Goal: Information Seeking & Learning: Learn about a topic

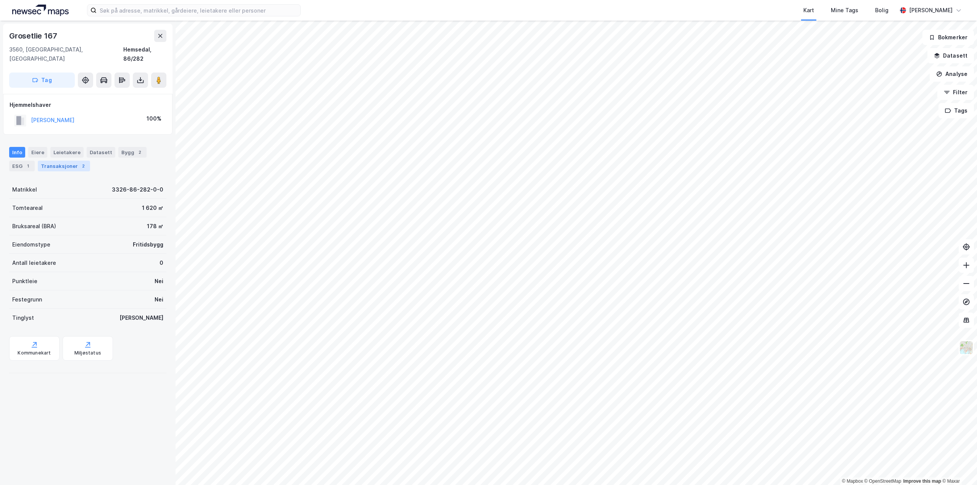
click at [70, 161] on div "Transaksjoner 2" at bounding box center [64, 166] width 52 height 11
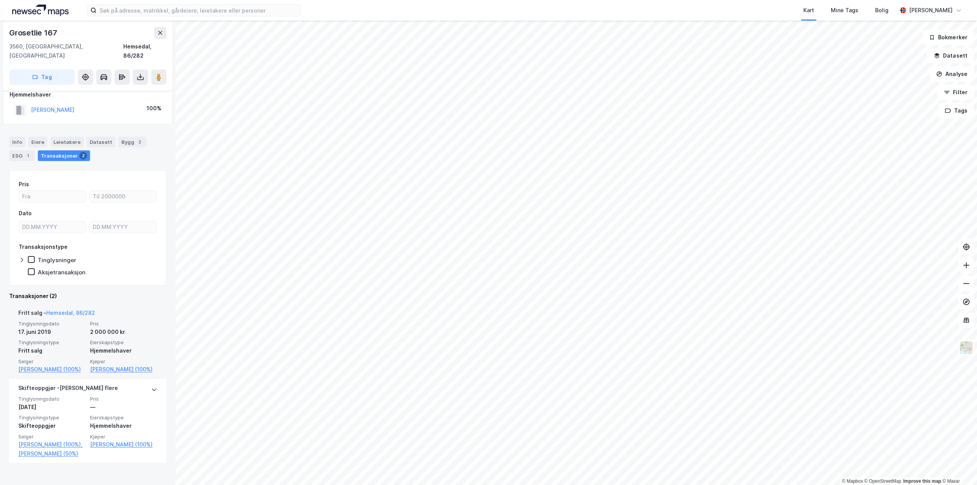
scroll to position [16, 0]
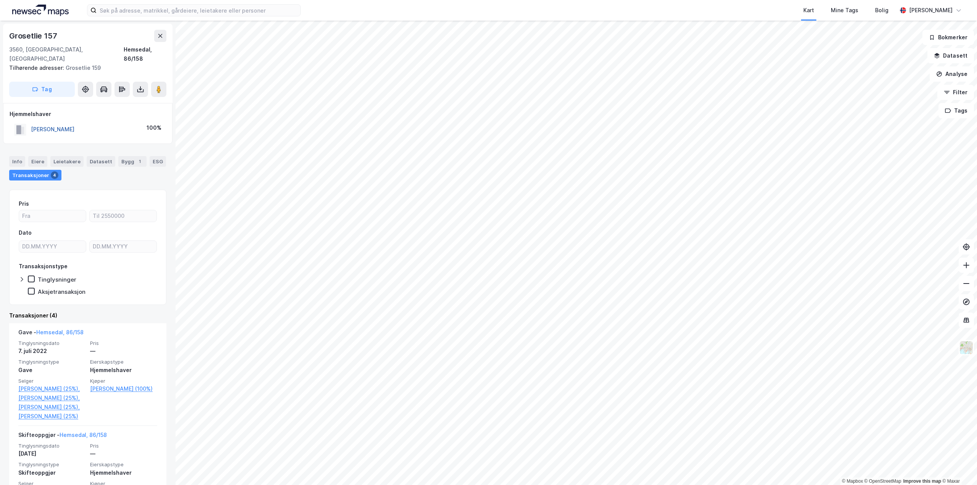
click at [0, 0] on button "[PERSON_NAME]" at bounding box center [0, 0] width 0 height 0
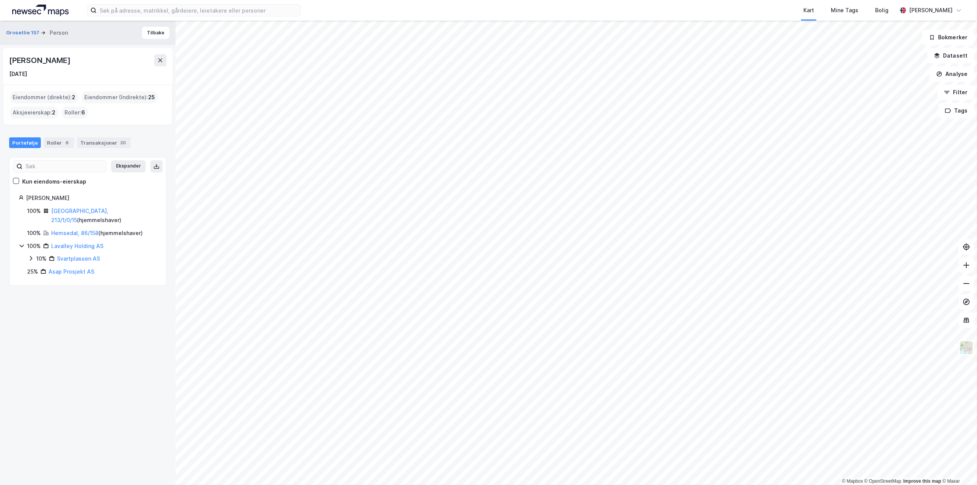
drag, startPoint x: 27, startPoint y: 198, endPoint x: 81, endPoint y: 194, distance: 53.9
click at [81, 194] on div "[PERSON_NAME]" at bounding box center [91, 197] width 131 height 9
copy div "[PERSON_NAME]"
click at [418, 484] on html "Kart Mine Tags Bolig [PERSON_NAME] © Mapbox © OpenStreetMap Improve this map © …" at bounding box center [488, 242] width 977 height 485
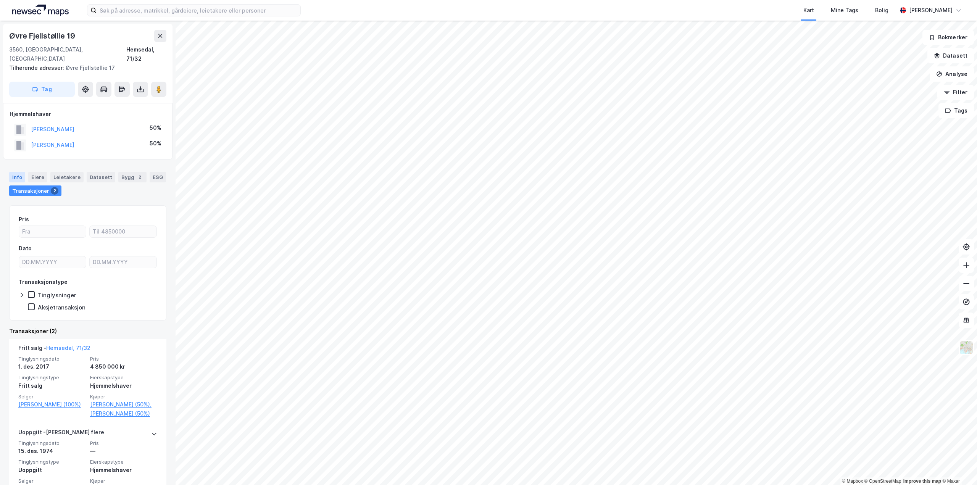
click at [20, 172] on div "Info" at bounding box center [17, 177] width 16 height 11
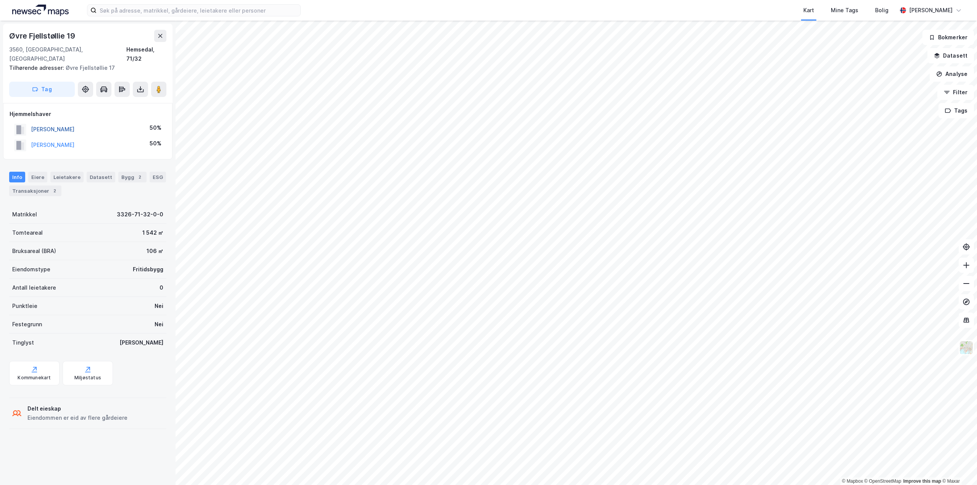
click at [0, 0] on button "[PERSON_NAME]" at bounding box center [0, 0] width 0 height 0
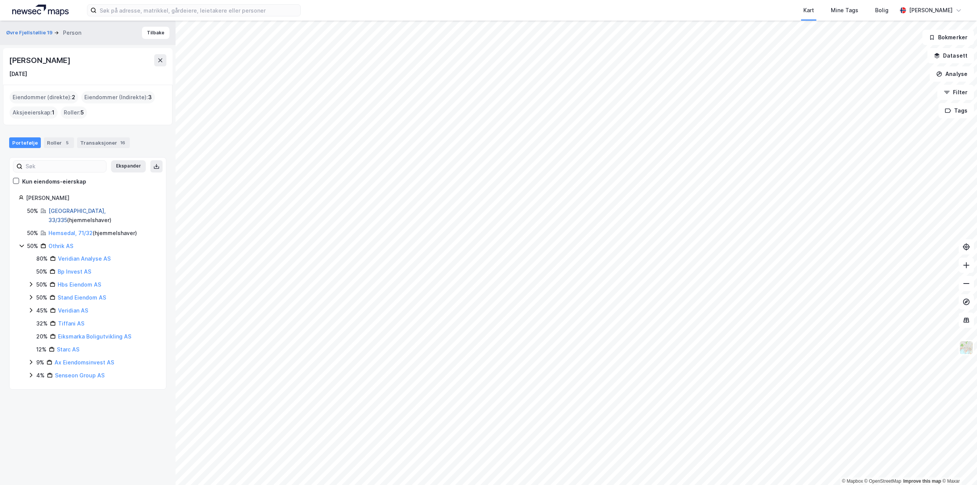
click at [63, 223] on link "[GEOGRAPHIC_DATA], 33/335" at bounding box center [76, 216] width 57 height 16
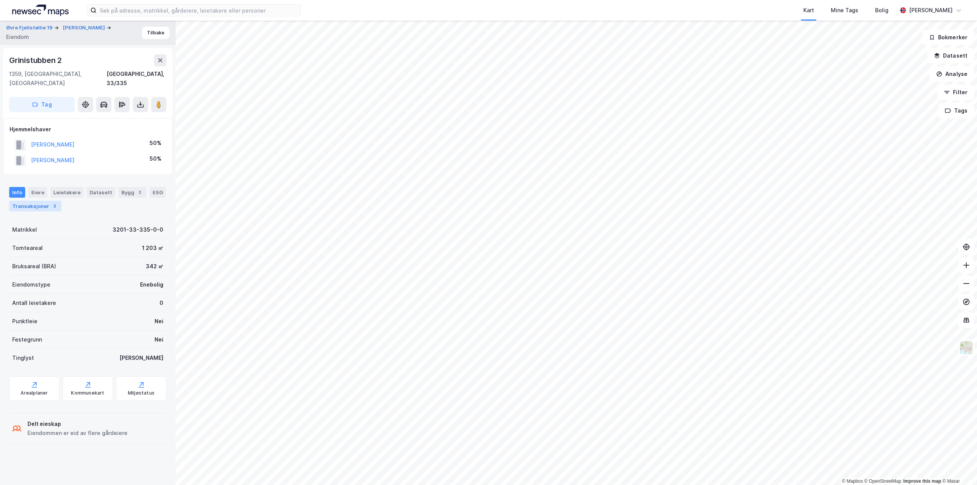
click at [33, 201] on div "Transaksjoner 3" at bounding box center [35, 206] width 52 height 11
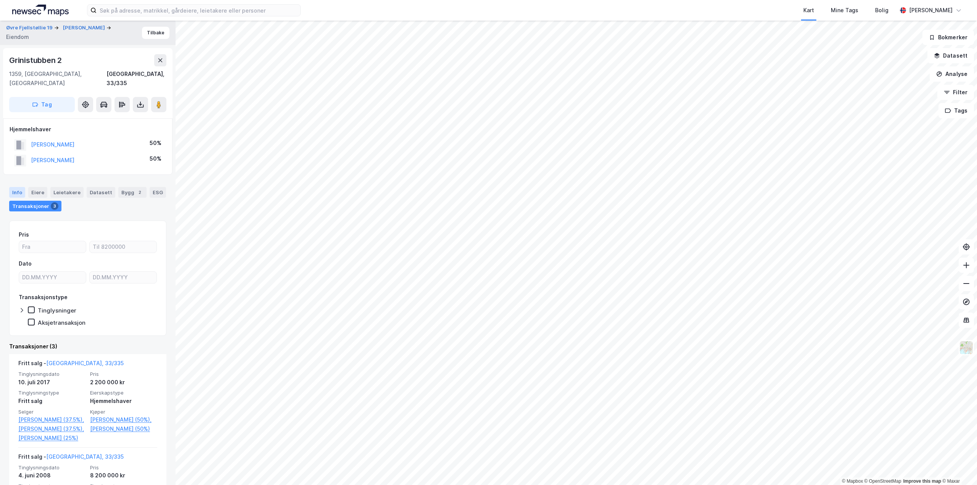
click at [15, 187] on div "Info" at bounding box center [17, 192] width 16 height 11
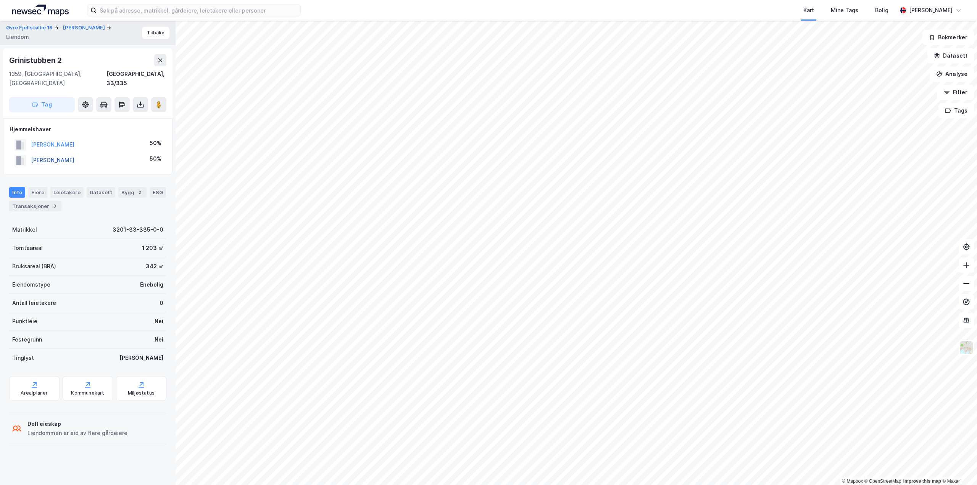
click at [0, 0] on button "[PERSON_NAME]" at bounding box center [0, 0] width 0 height 0
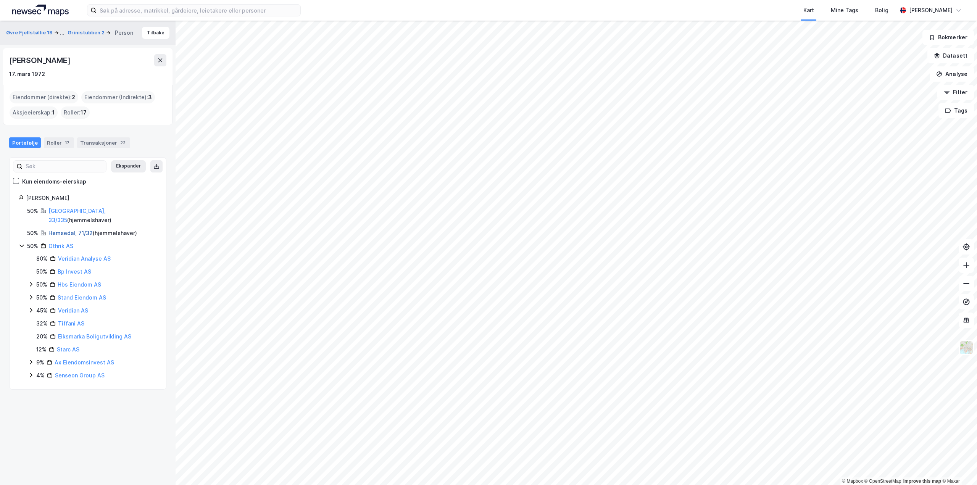
click at [69, 230] on link "Hemsedal, 71/32" at bounding box center [70, 233] width 44 height 6
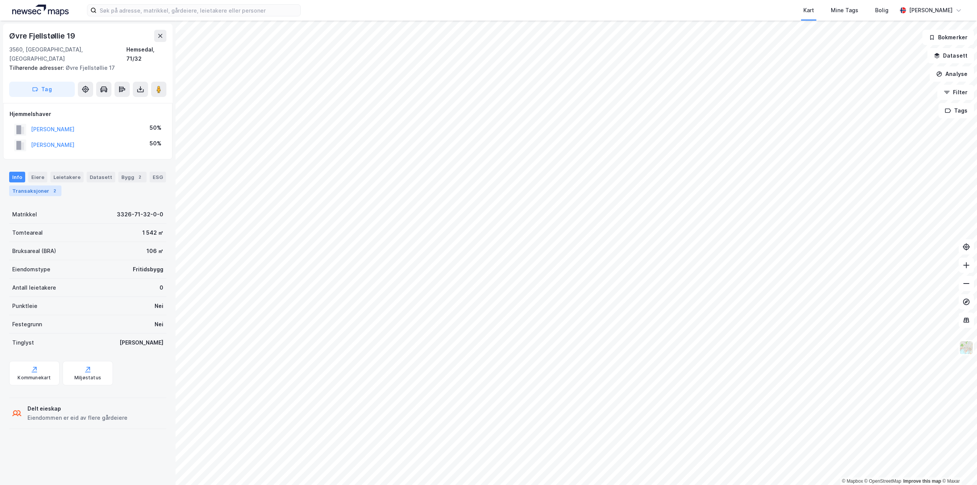
click at [29, 185] on div "Transaksjoner 2" at bounding box center [35, 190] width 52 height 11
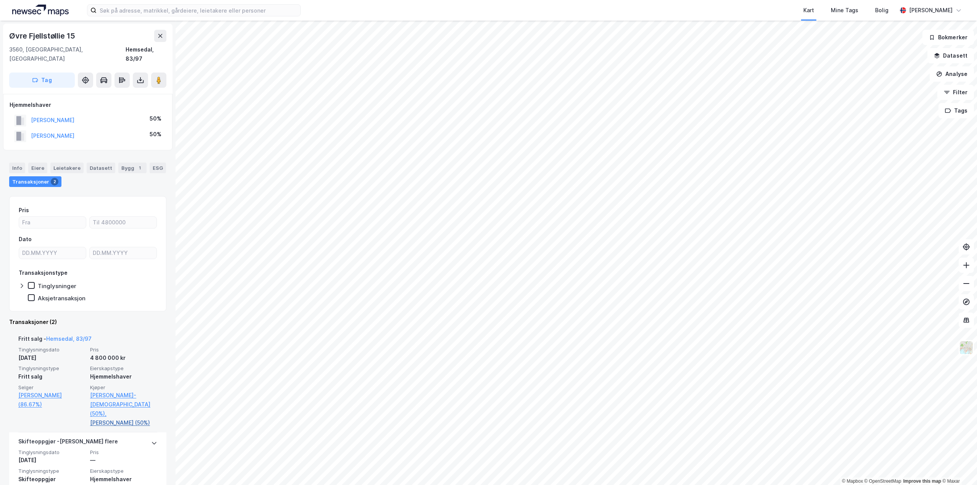
click at [126, 418] on link "[PERSON_NAME] (50%)" at bounding box center [123, 422] width 67 height 9
click at [119, 391] on link "[PERSON_NAME]-[DEMOGRAPHIC_DATA] (50%)," at bounding box center [123, 404] width 67 height 27
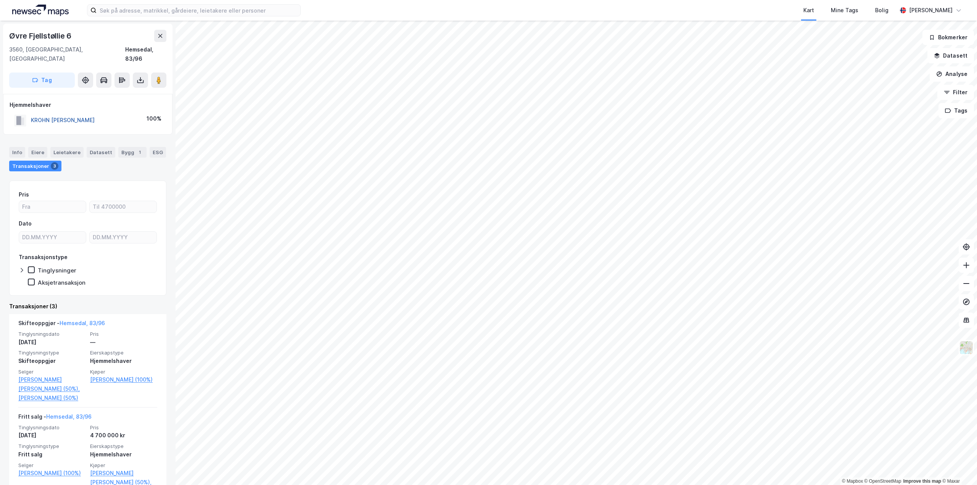
click at [0, 0] on button "KROHN [PERSON_NAME]" at bounding box center [0, 0] width 0 height 0
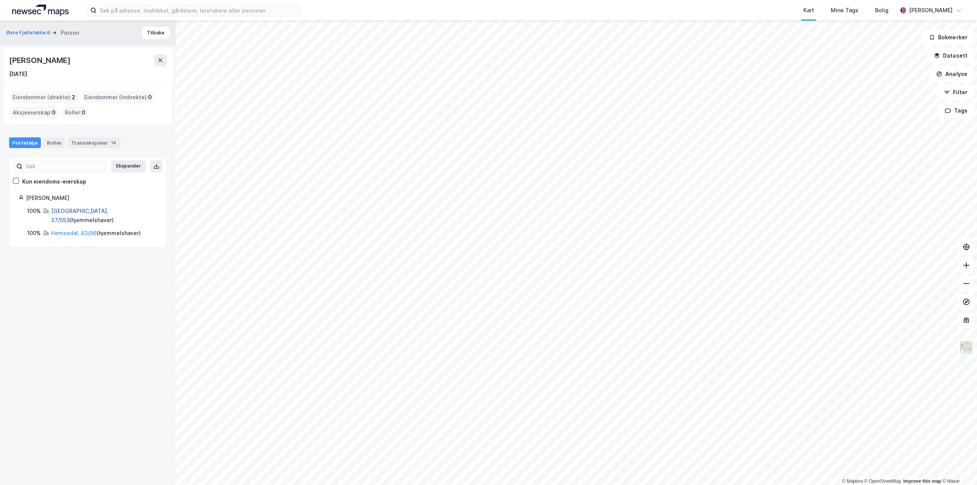
click at [64, 210] on link "[GEOGRAPHIC_DATA], 27/553" at bounding box center [79, 216] width 57 height 16
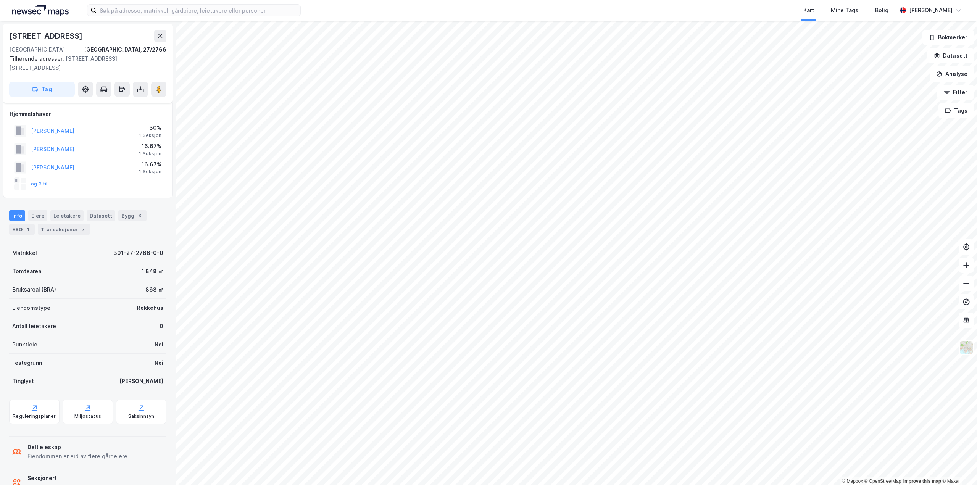
scroll to position [16, 0]
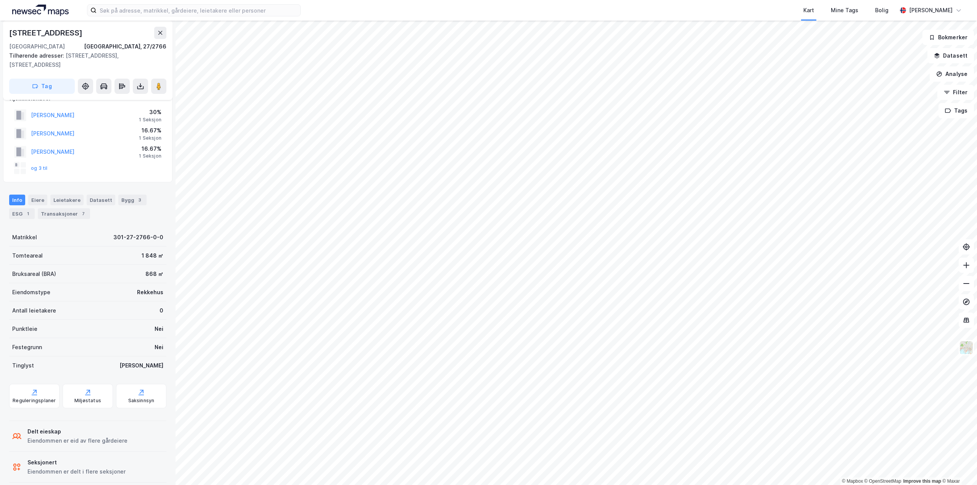
click at [48, 217] on div "Transaksjoner 7" at bounding box center [64, 213] width 52 height 11
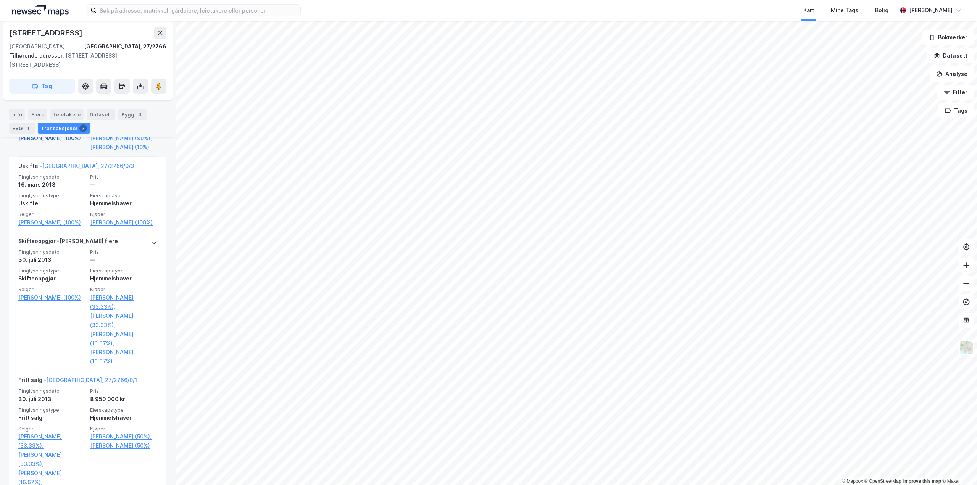
scroll to position [420, 0]
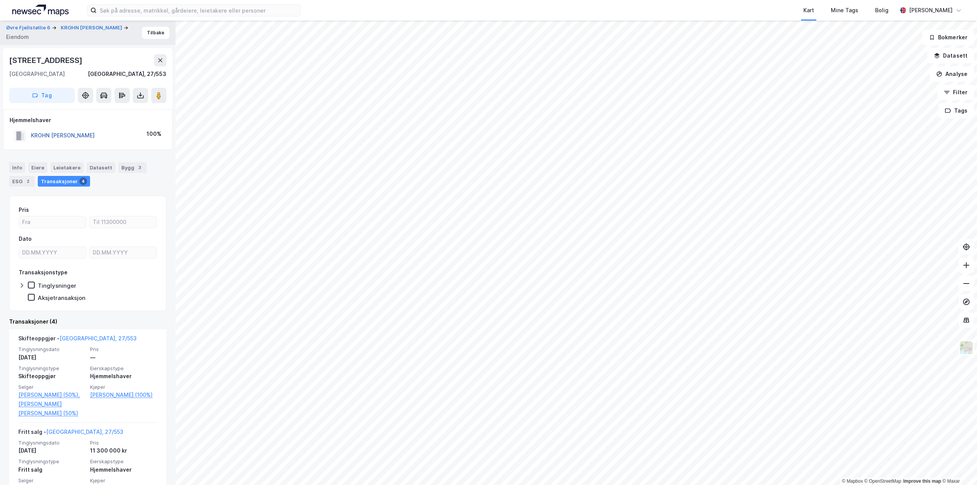
click at [0, 0] on button "KROHN [PERSON_NAME]" at bounding box center [0, 0] width 0 height 0
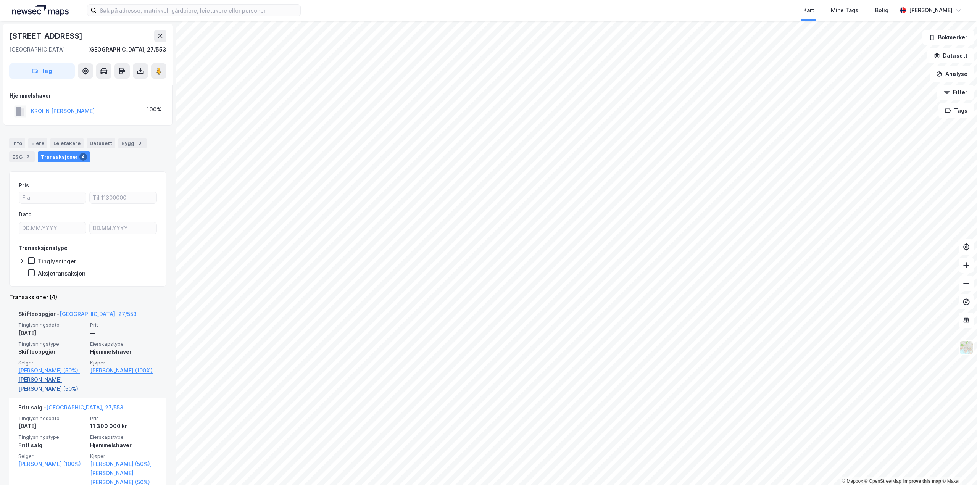
click at [45, 389] on link "[PERSON_NAME] [PERSON_NAME] (50%)" at bounding box center [51, 384] width 67 height 18
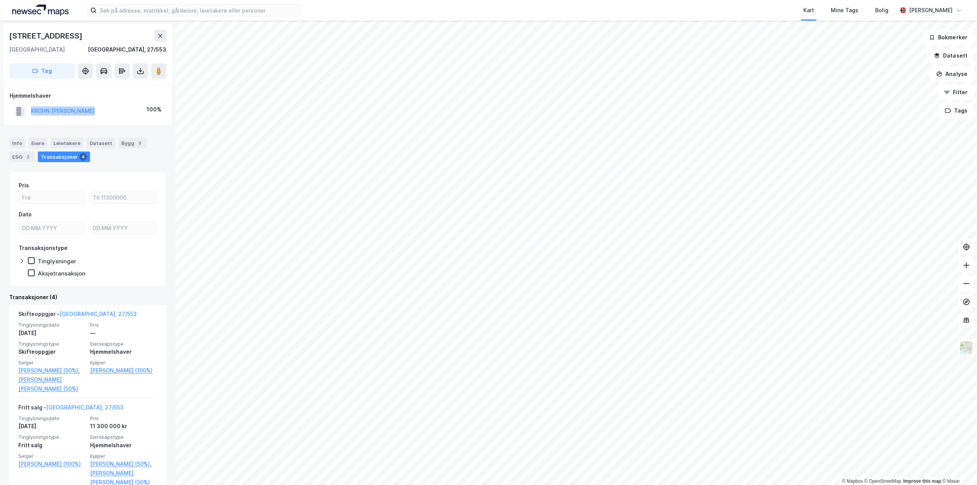
drag, startPoint x: 102, startPoint y: 115, endPoint x: 25, endPoint y: 112, distance: 77.1
click at [25, 112] on div "KROHN [PERSON_NAME] 100%" at bounding box center [88, 111] width 156 height 16
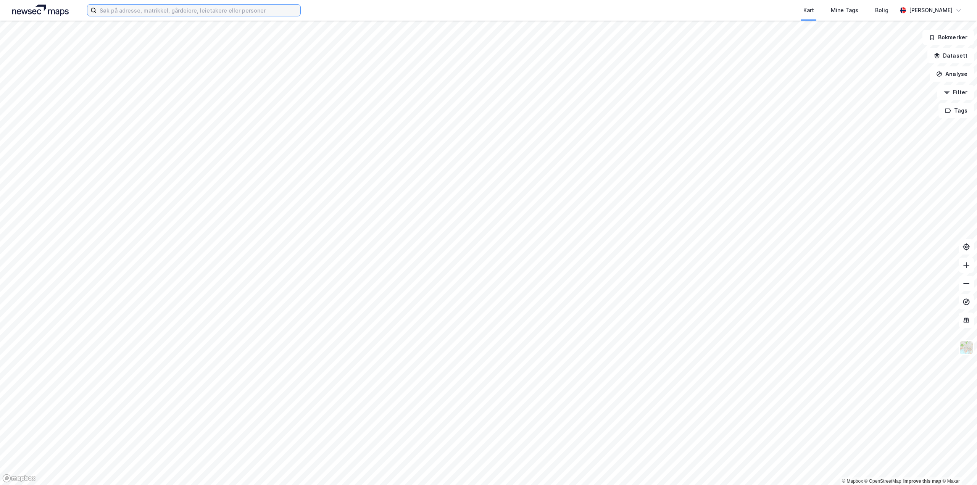
click at [126, 10] on input at bounding box center [199, 10] width 204 height 11
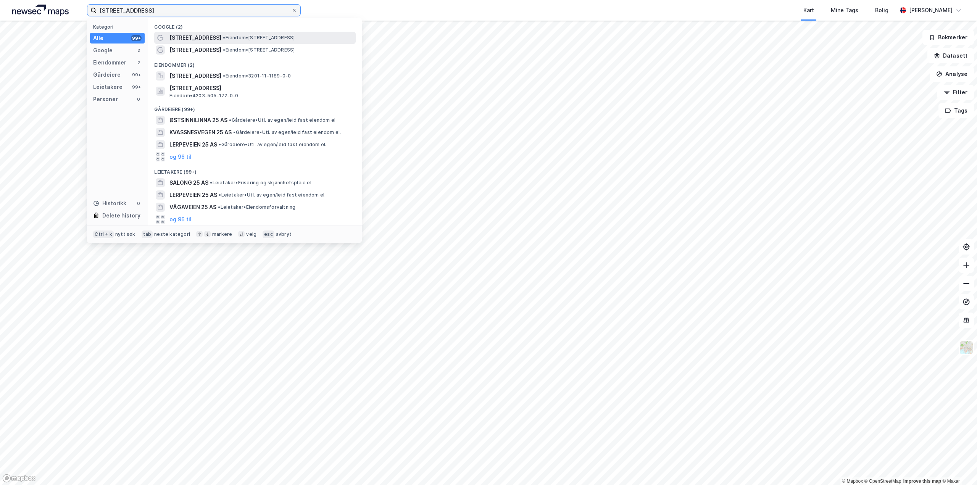
type input "oddenveien 25"
click at [189, 41] on span "Oddenveien 25" at bounding box center [195, 37] width 52 height 9
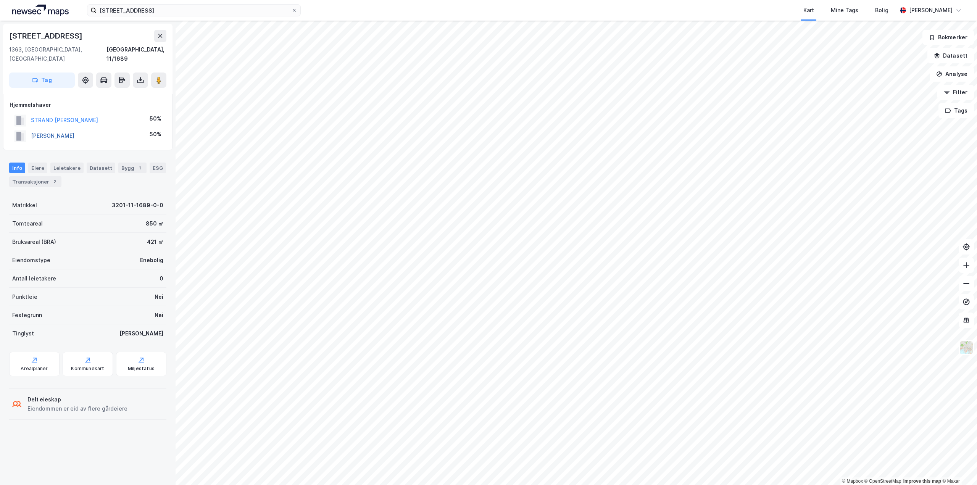
click at [0, 0] on button "STRAND JON" at bounding box center [0, 0] width 0 height 0
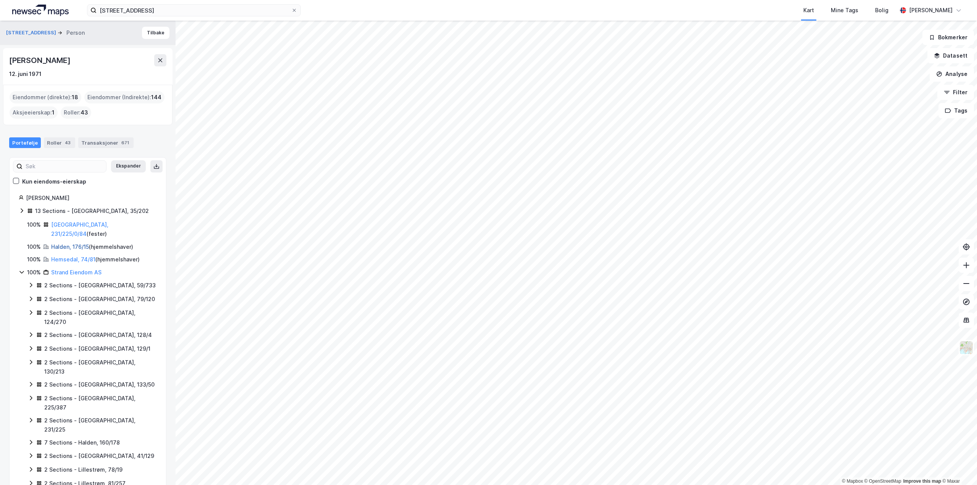
click at [58, 243] on link "Halden, 176/15" at bounding box center [70, 246] width 38 height 6
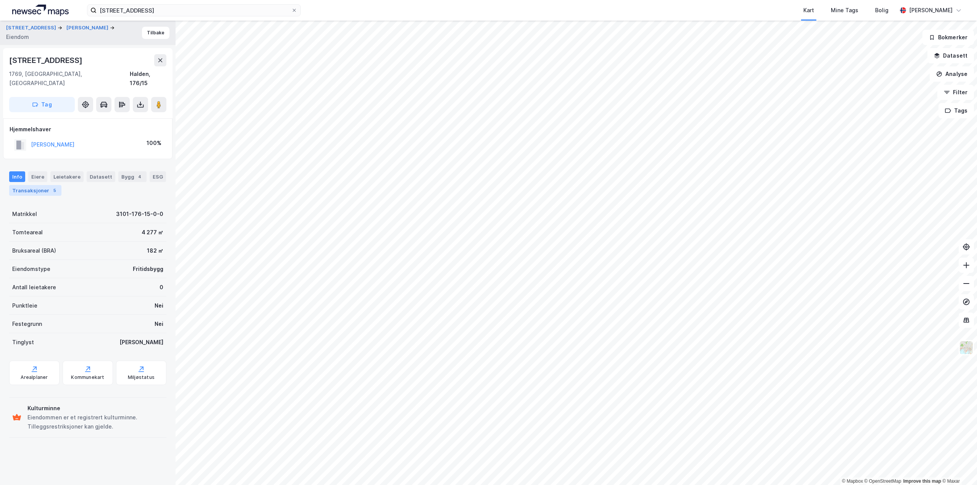
click at [26, 185] on div "Transaksjoner 5" at bounding box center [35, 190] width 52 height 11
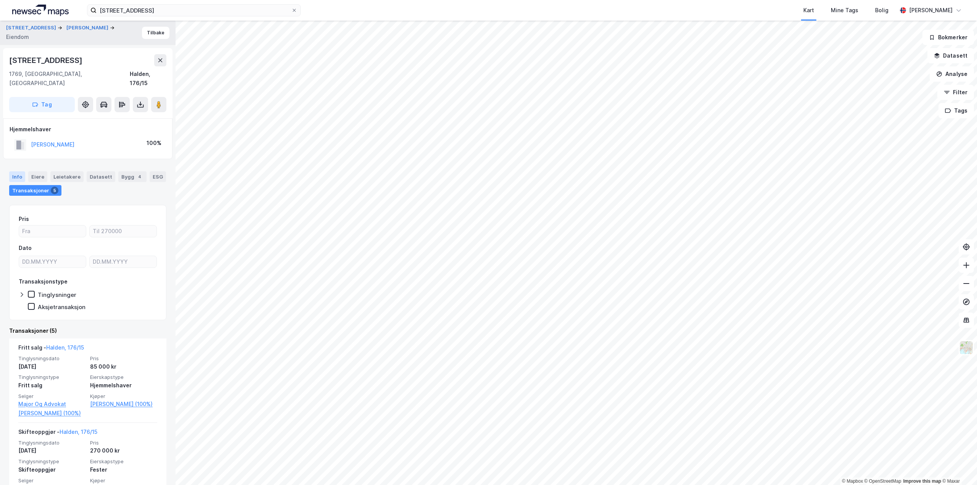
click at [16, 171] on div "Info" at bounding box center [17, 176] width 16 height 11
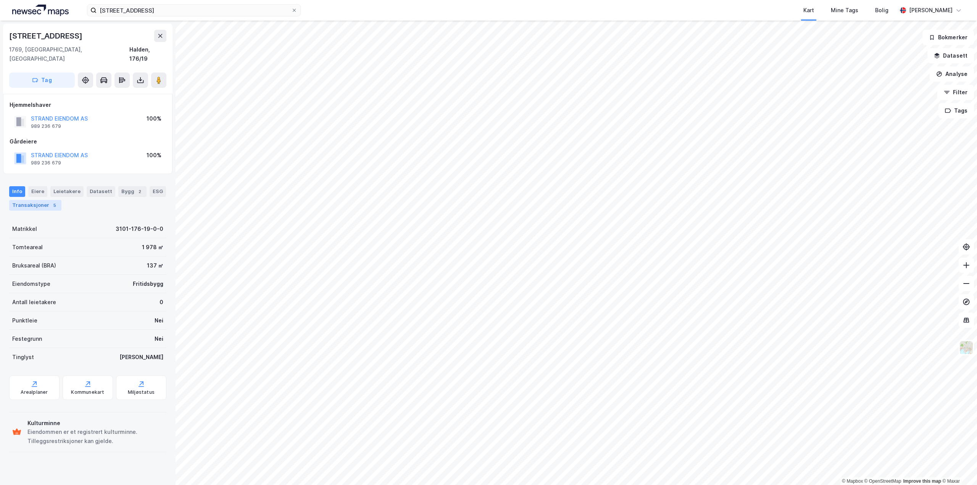
click at [28, 200] on div "Transaksjoner 5" at bounding box center [35, 205] width 52 height 11
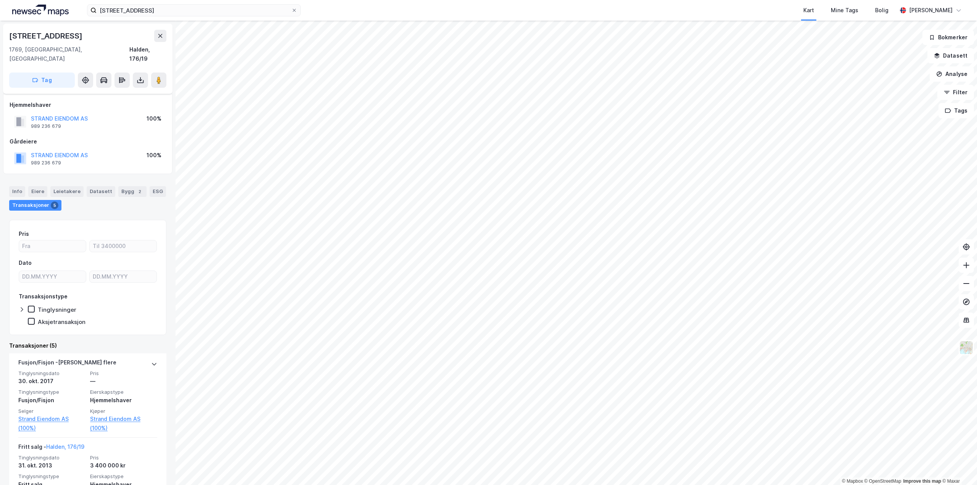
scroll to position [153, 0]
click at [21, 186] on div "Info" at bounding box center [17, 191] width 16 height 11
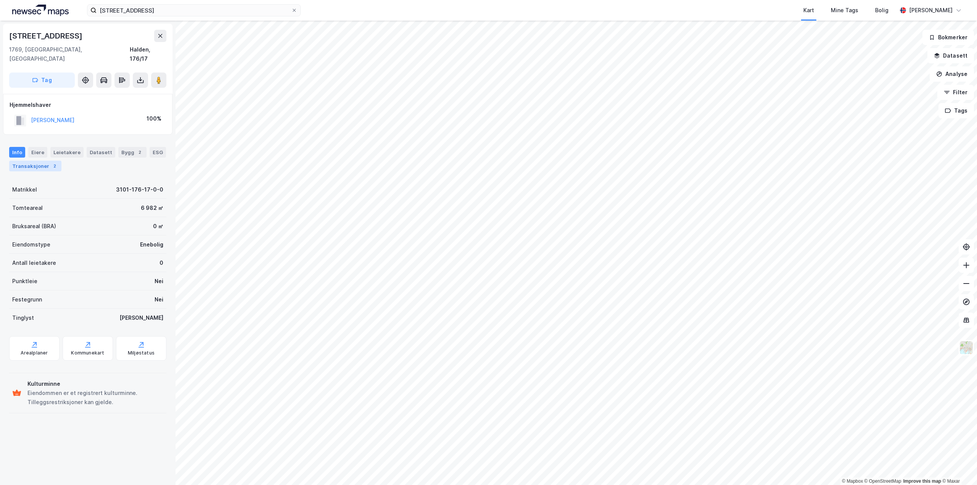
click at [26, 162] on div "Transaksjoner 2" at bounding box center [35, 166] width 52 height 11
